Goal: Download file/media

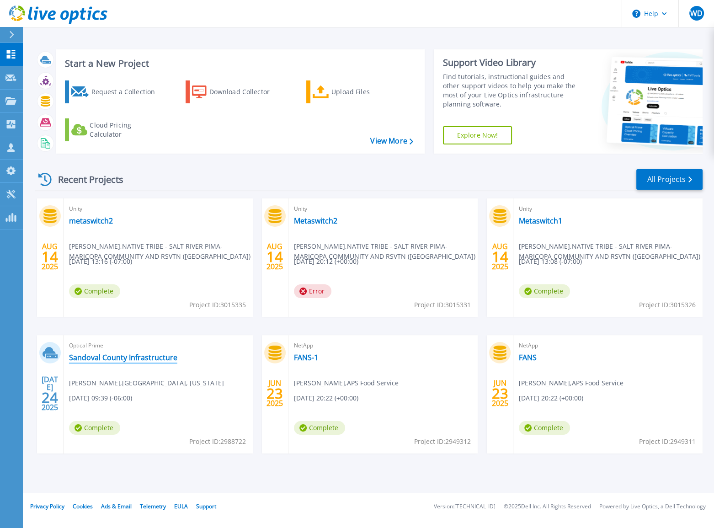
click at [120, 354] on link "Sandoval County Infrastructure" at bounding box center [123, 357] width 108 height 9
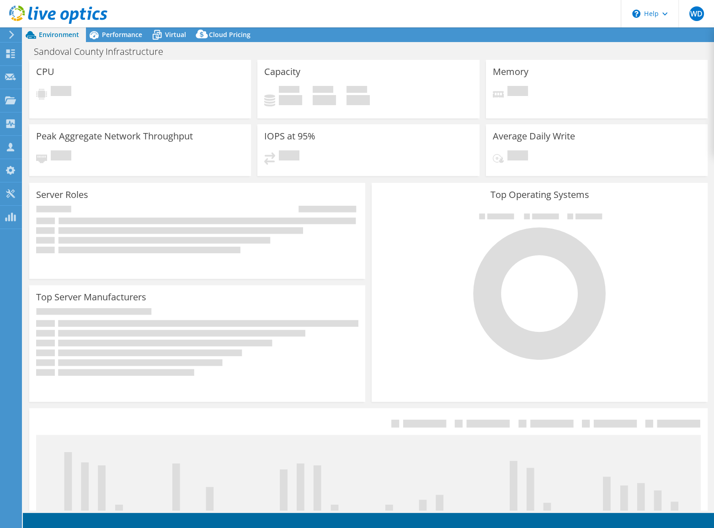
select select "USD"
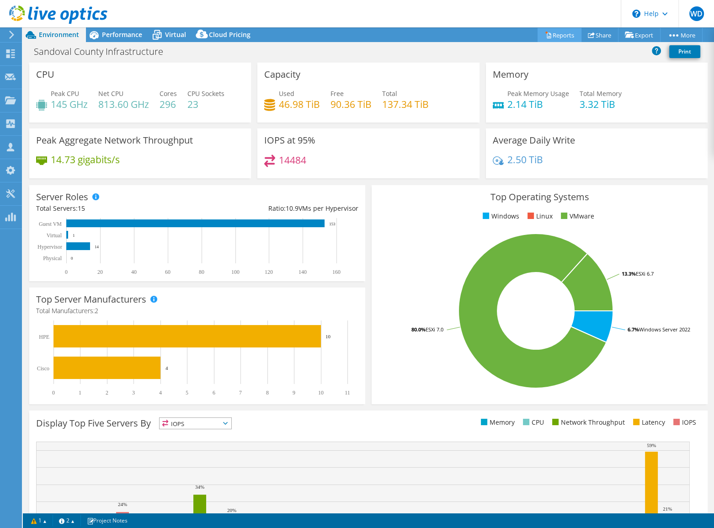
click at [557, 31] on link "Reports" at bounding box center [559, 35] width 44 height 14
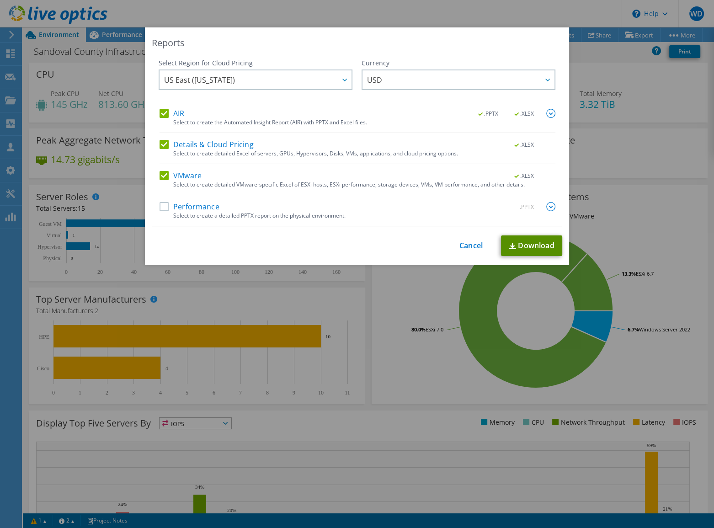
click at [550, 248] on link "Download" at bounding box center [531, 245] width 61 height 21
click at [463, 244] on link "Cancel" at bounding box center [470, 245] width 23 height 9
